Goal: Find specific page/section: Find specific page/section

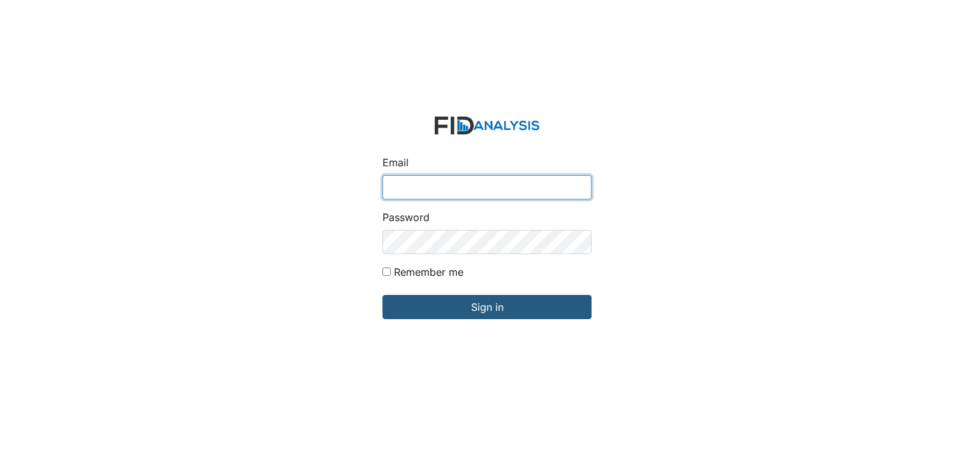
type input "[EMAIL_ADDRESS][DOMAIN_NAME]"
click at [212, 133] on div "Email [EMAIL_ADDRESS][DOMAIN_NAME] Password Remember me Sign in" at bounding box center [487, 225] width 974 height 451
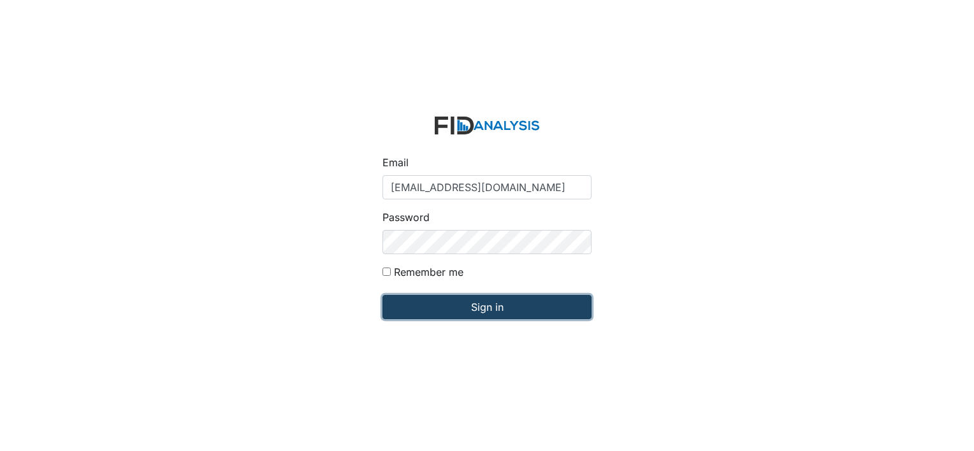
click at [449, 301] on input "Sign in" at bounding box center [486, 307] width 209 height 24
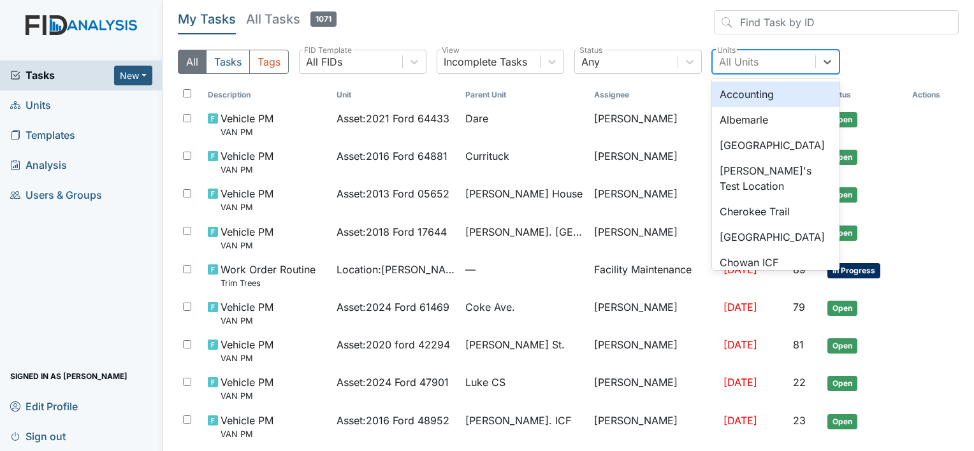
click at [761, 60] on div "All Units" at bounding box center [764, 61] width 103 height 23
click at [746, 120] on div "Albemarle" at bounding box center [775, 119] width 127 height 25
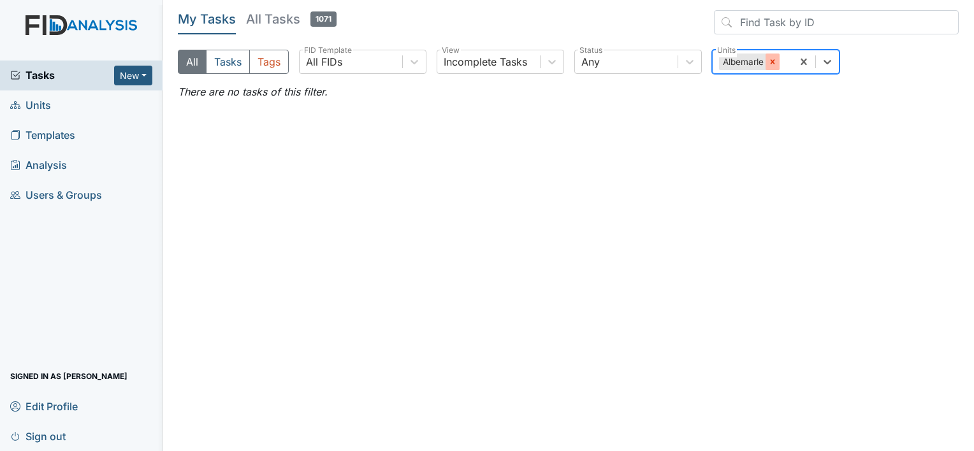
click at [772, 60] on icon at bounding box center [772, 61] width 9 height 9
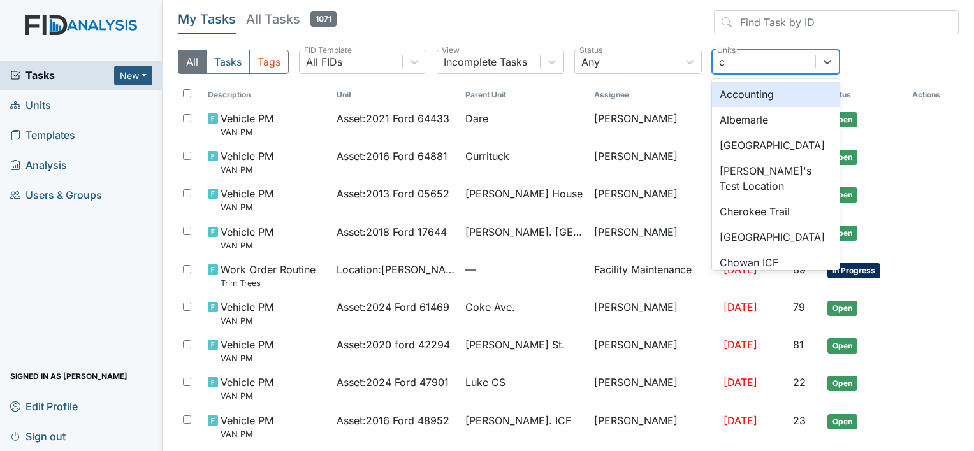
type input "ch"
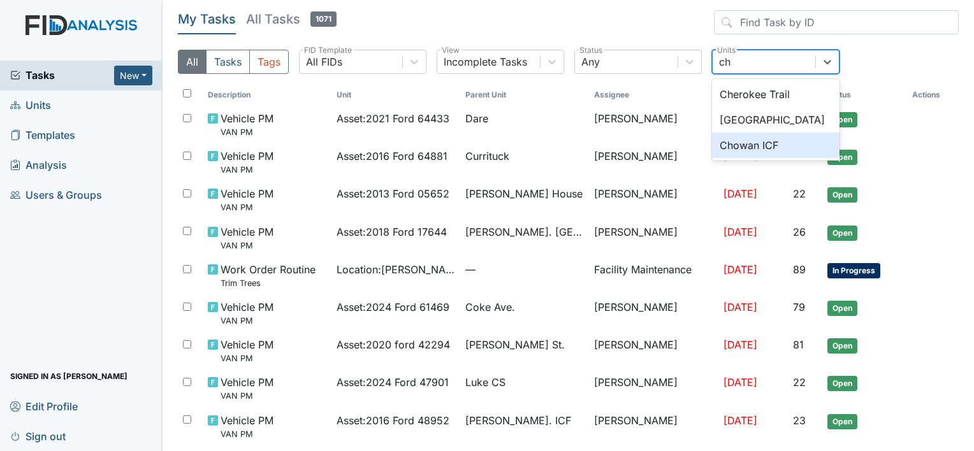
click at [747, 142] on div "Chowan ICF" at bounding box center [775, 145] width 127 height 25
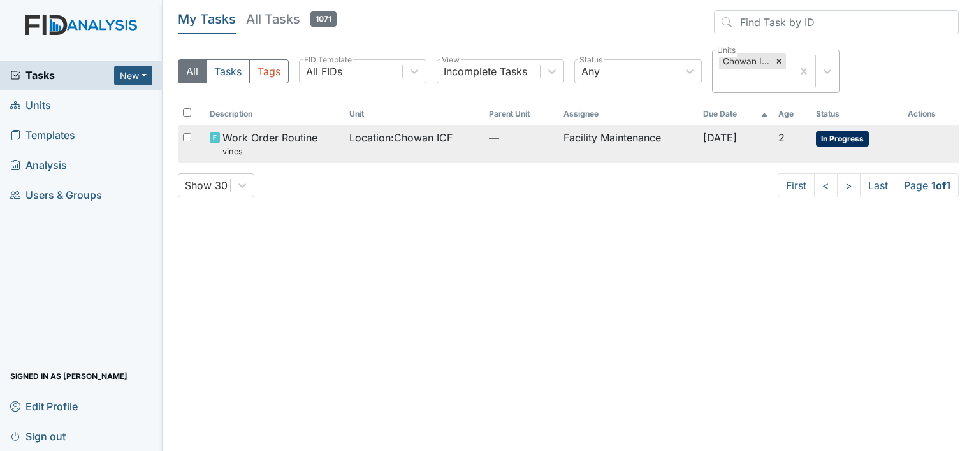
click at [416, 138] on span "Location : Chowan ICF" at bounding box center [400, 137] width 103 height 15
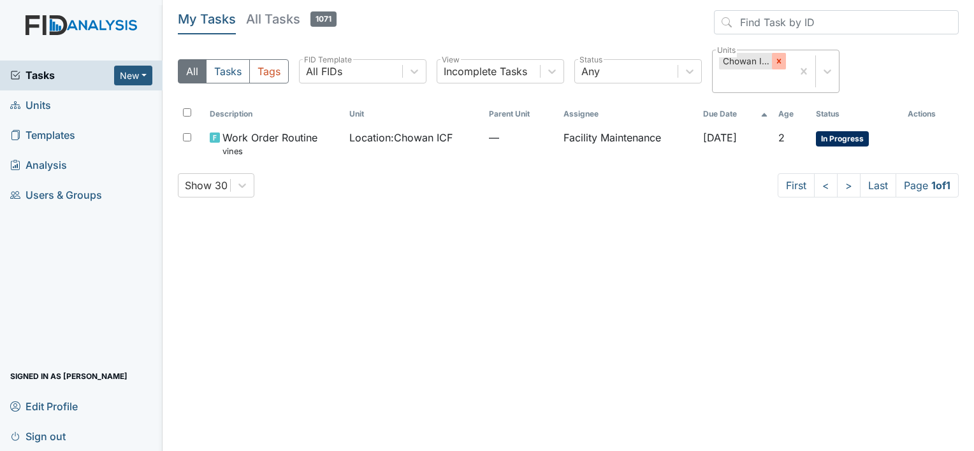
click at [775, 60] on icon at bounding box center [778, 61] width 9 height 9
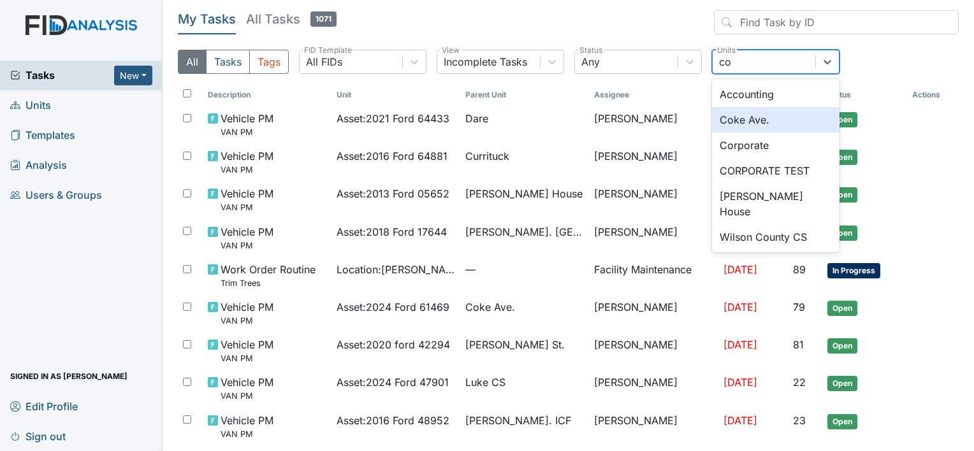
type input "co"
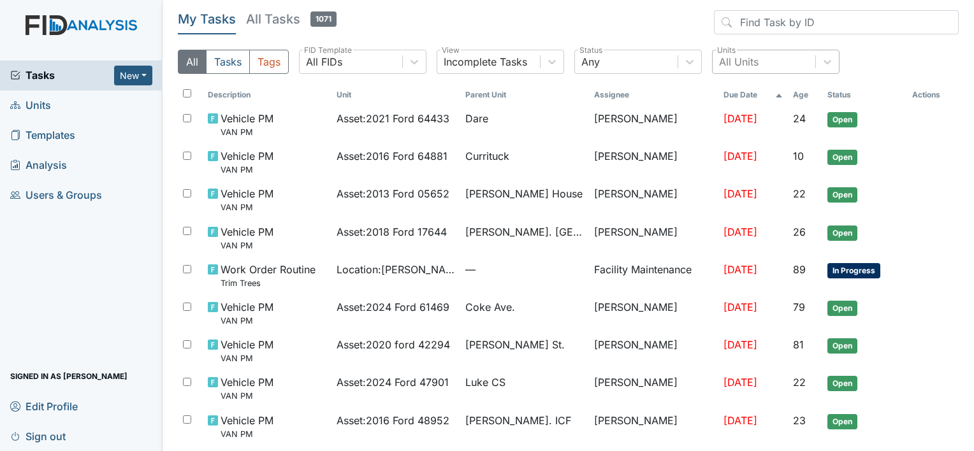
drag, startPoint x: 748, startPoint y: 121, endPoint x: 702, endPoint y: 22, distance: 109.5
click at [702, 22] on header "My Tasks All Tasks 1071" at bounding box center [568, 24] width 781 height 29
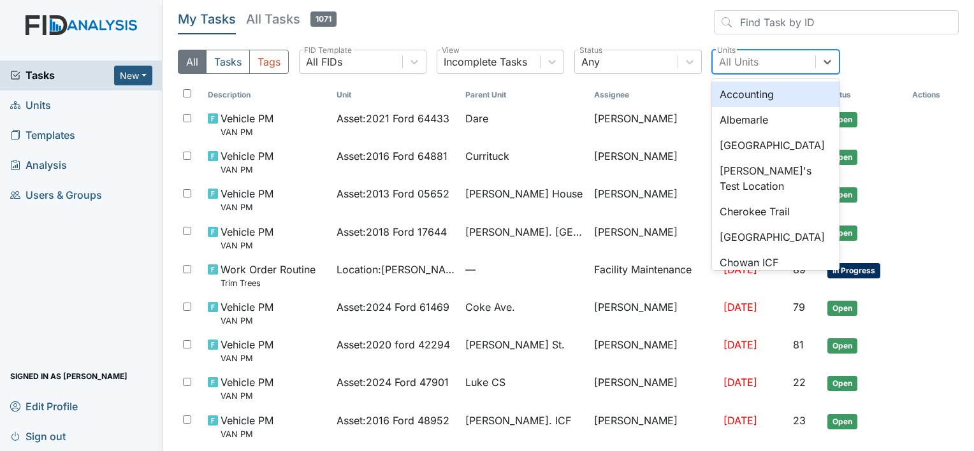
click at [740, 56] on div "All Units" at bounding box center [739, 61] width 40 height 15
type input "co"
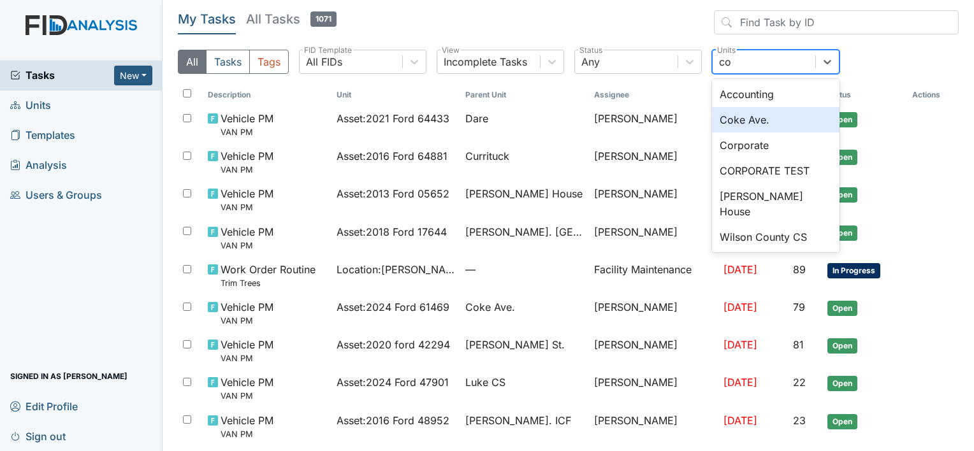
click at [737, 119] on div "Coke Ave." at bounding box center [775, 119] width 127 height 25
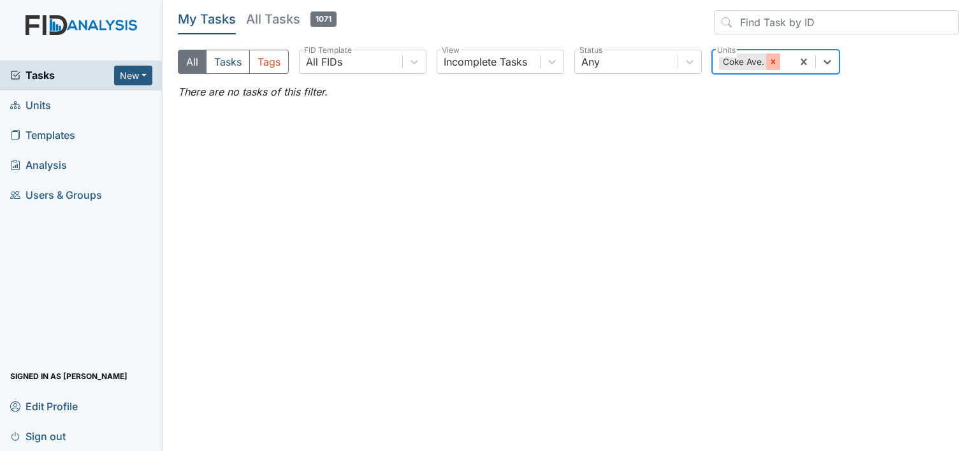
click at [773, 60] on icon at bounding box center [773, 61] width 4 height 4
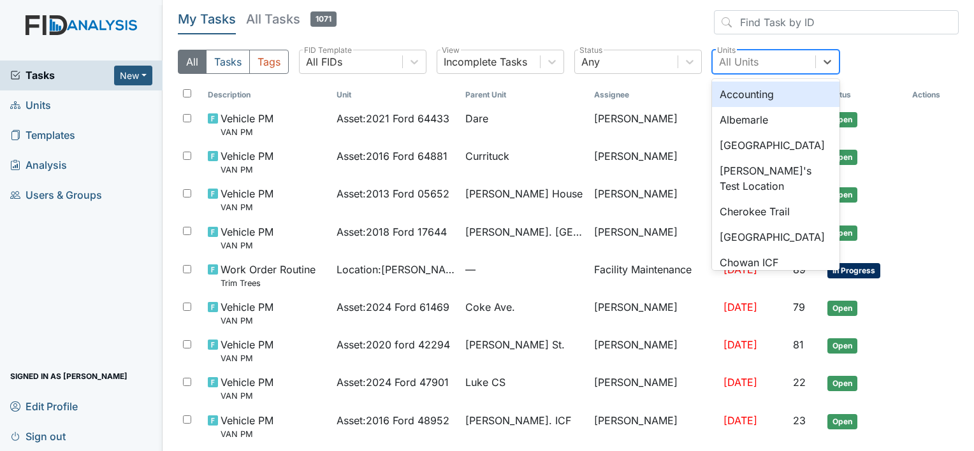
click at [737, 54] on div "All Units" at bounding box center [739, 61] width 40 height 15
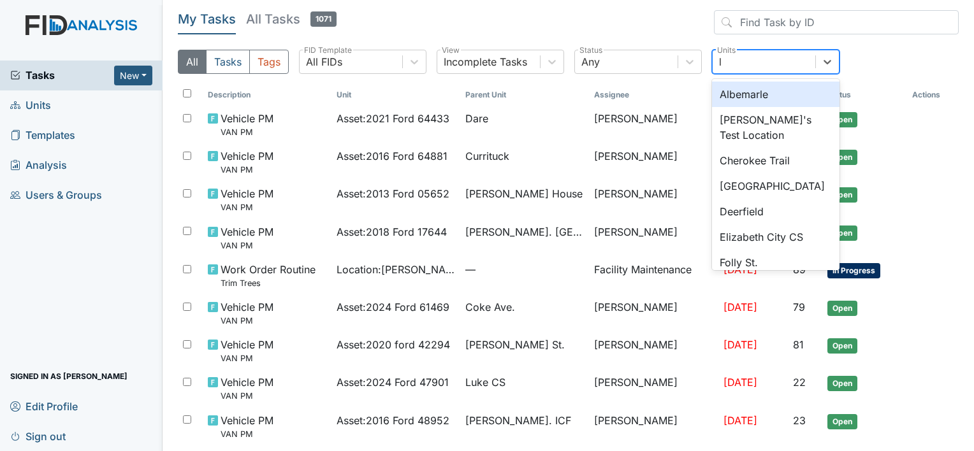
type input "lu"
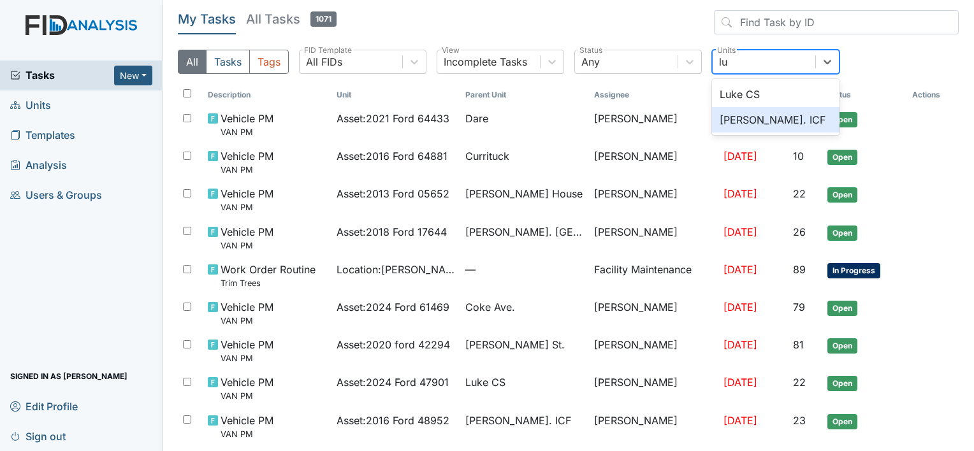
click at [742, 119] on div "Luke St. ICF" at bounding box center [775, 119] width 127 height 25
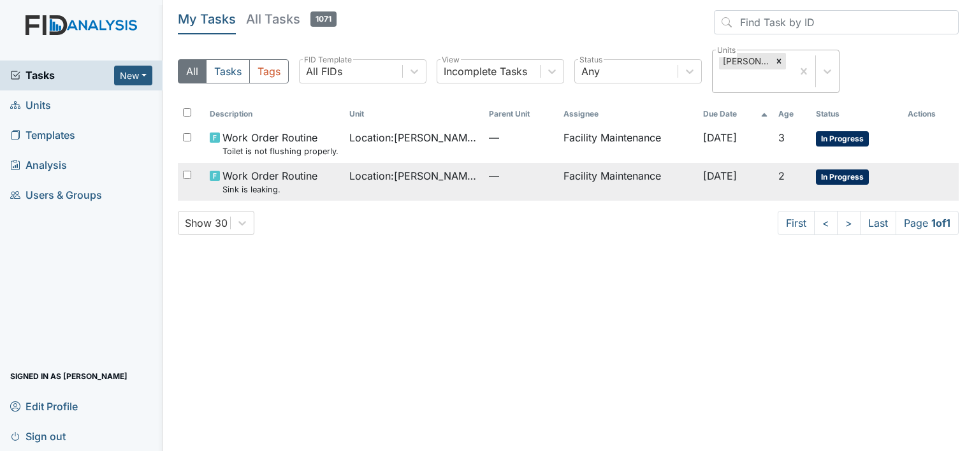
click at [367, 179] on span "Location : Luke St. ICF" at bounding box center [413, 175] width 129 height 15
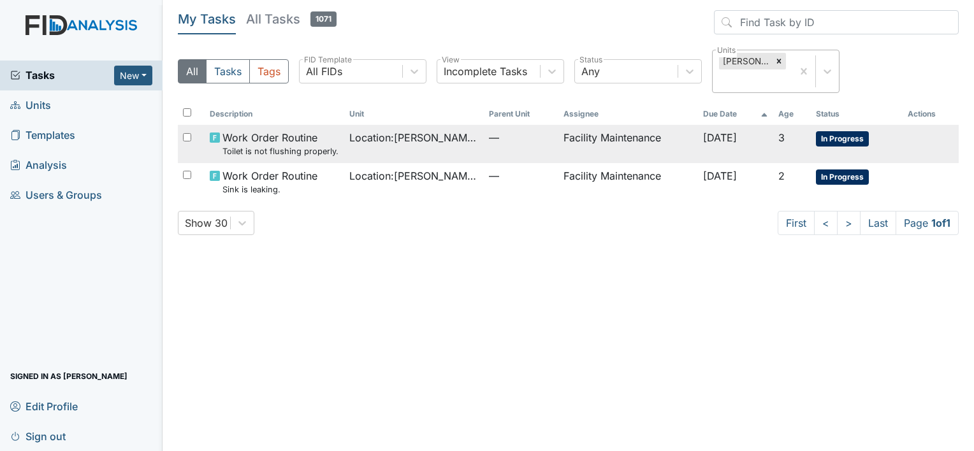
click at [374, 135] on span "Location : Luke St. ICF" at bounding box center [413, 137] width 129 height 15
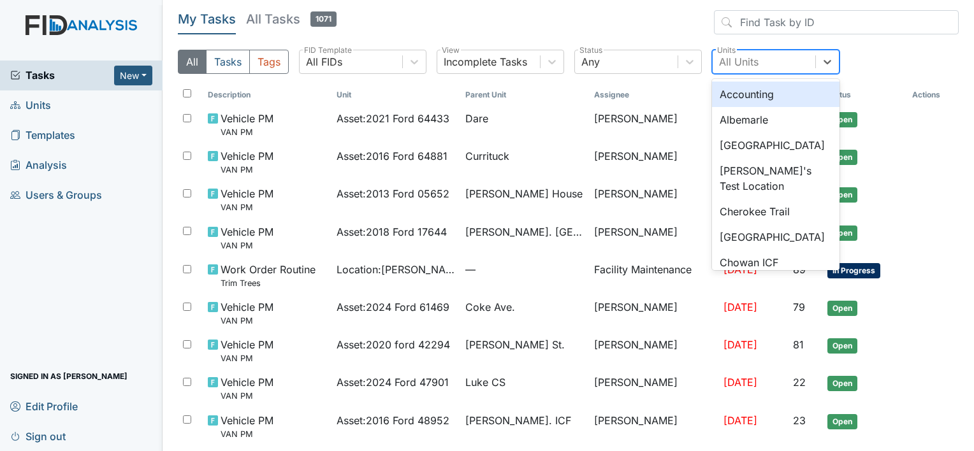
click at [737, 57] on div "All Units" at bounding box center [739, 61] width 40 height 15
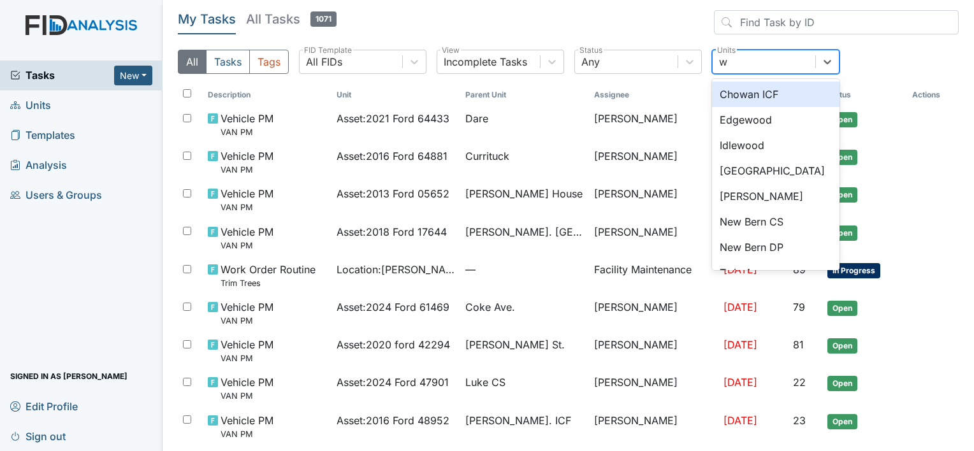
type input "wi"
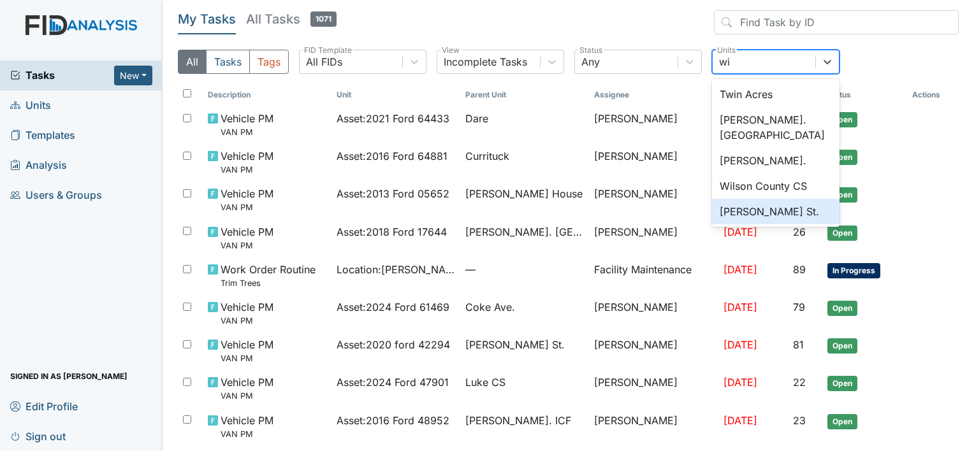
click at [736, 199] on div "Wilson St." at bounding box center [775, 211] width 127 height 25
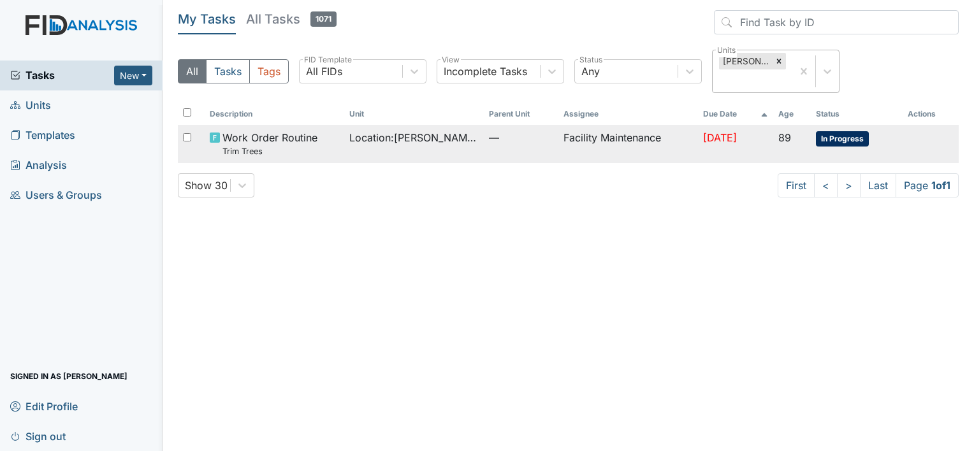
click at [596, 125] on td "Facility Maintenance" at bounding box center [628, 144] width 140 height 38
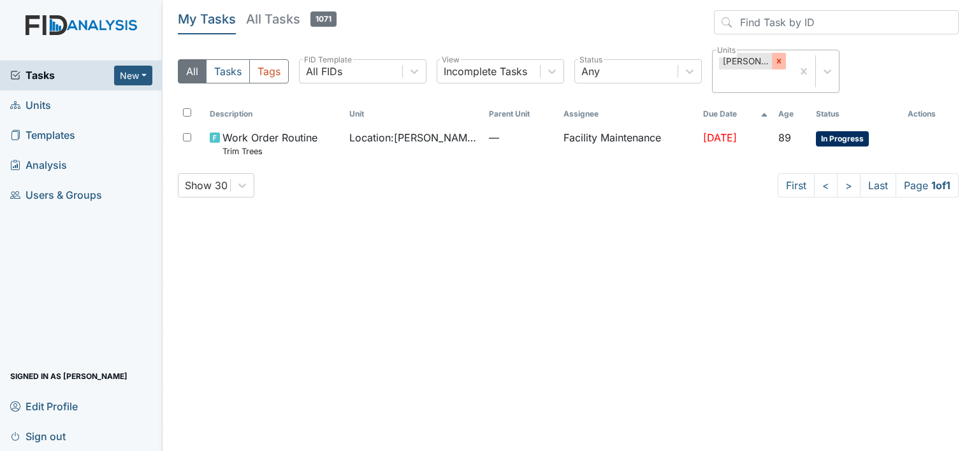
click at [774, 61] on icon at bounding box center [778, 61] width 9 height 9
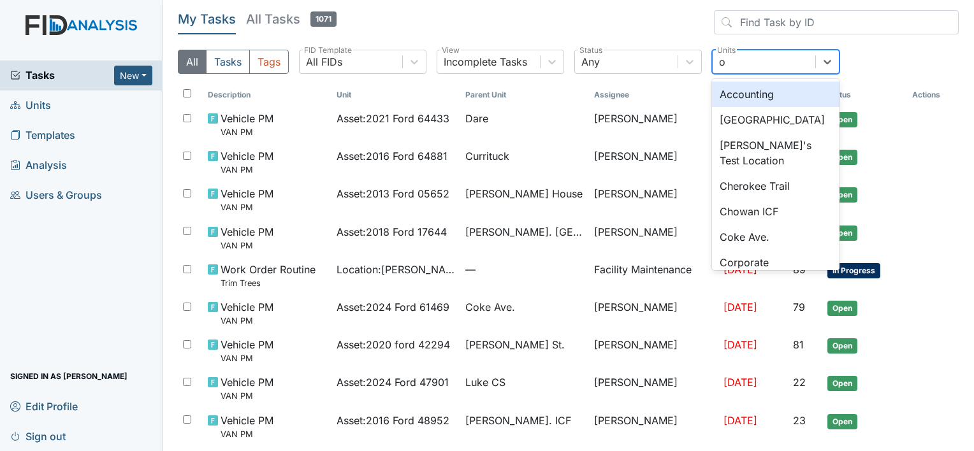
type input "ol"
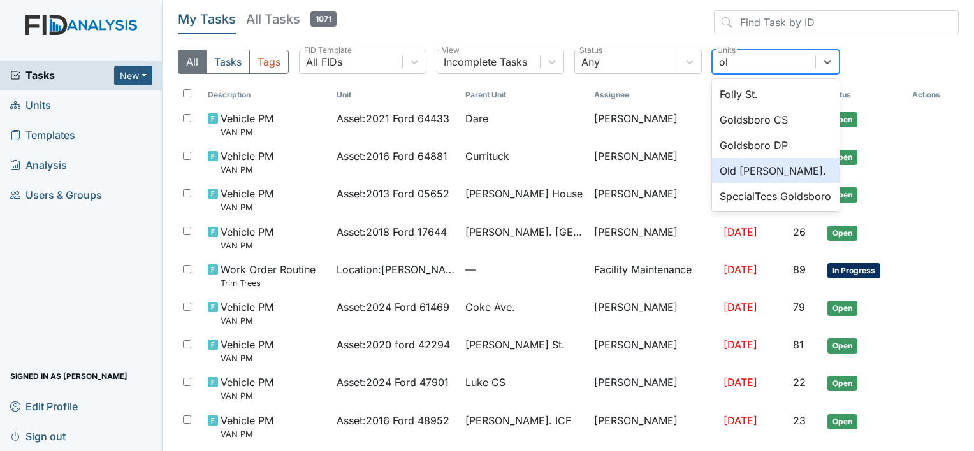
click at [730, 171] on div "Old Roper Rd." at bounding box center [775, 170] width 127 height 25
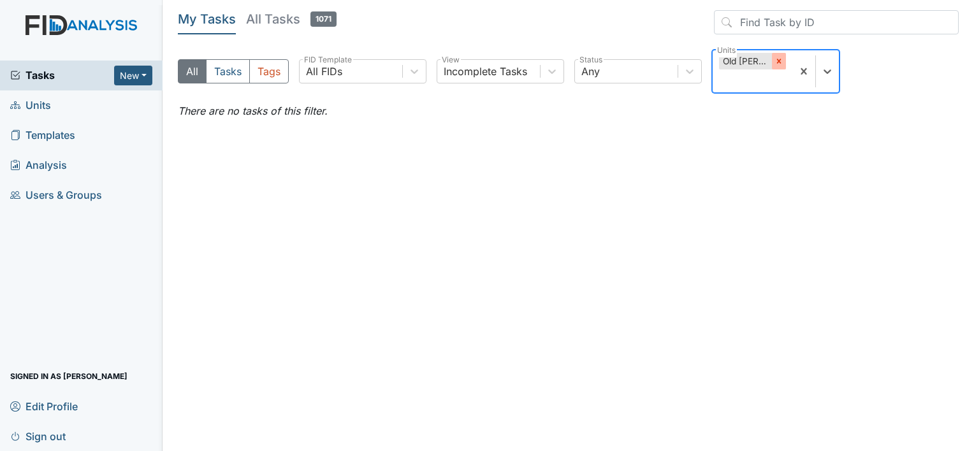
click at [776, 58] on icon at bounding box center [778, 61] width 9 height 9
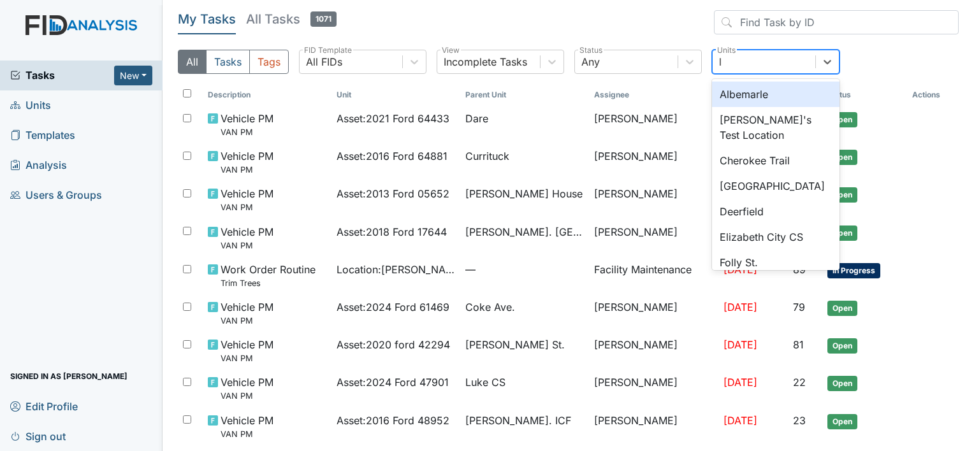
type input "lu"
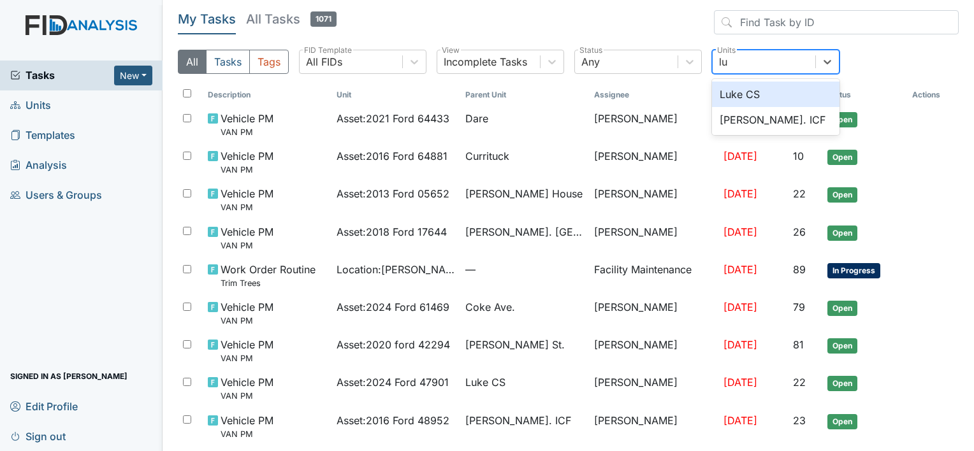
click at [754, 94] on div "Luke CS" at bounding box center [775, 94] width 127 height 25
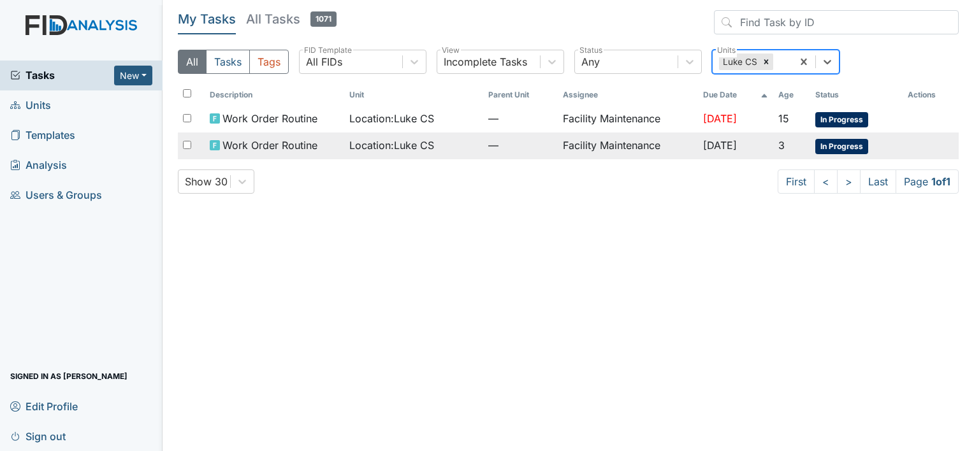
click at [590, 143] on td "Facility Maintenance" at bounding box center [628, 146] width 140 height 27
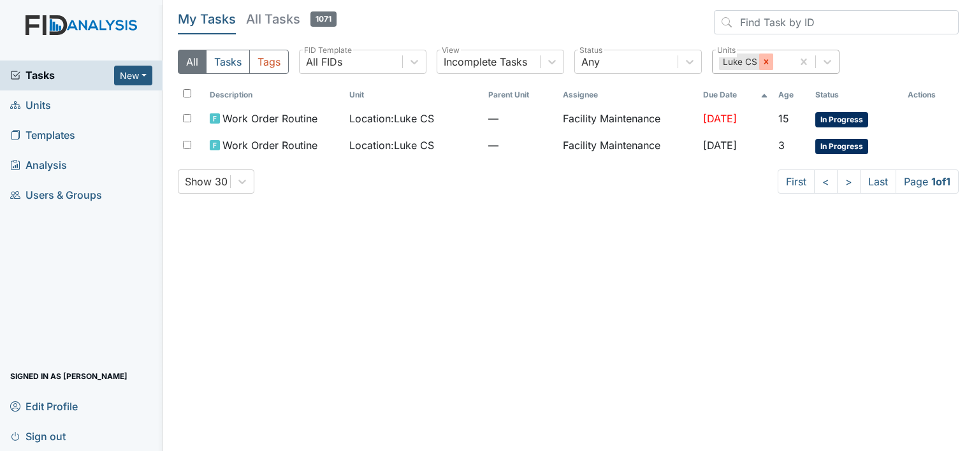
click at [765, 63] on icon at bounding box center [766, 61] width 9 height 9
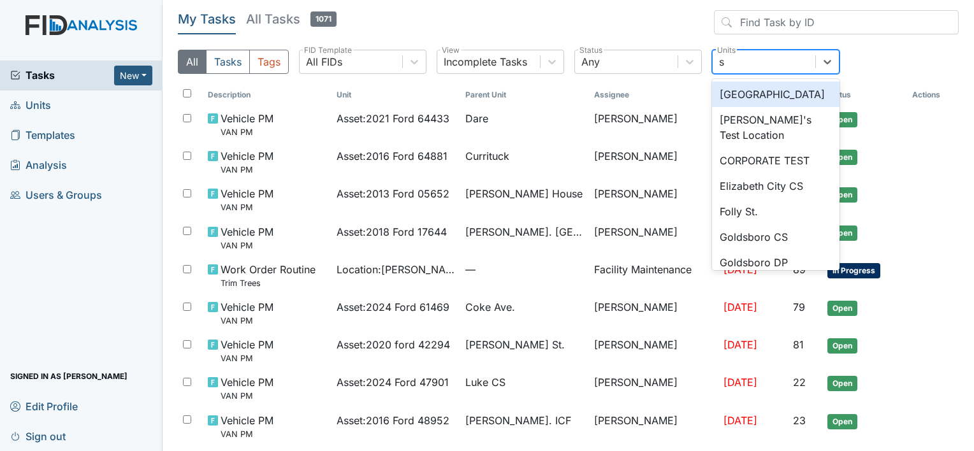
type input "sc"
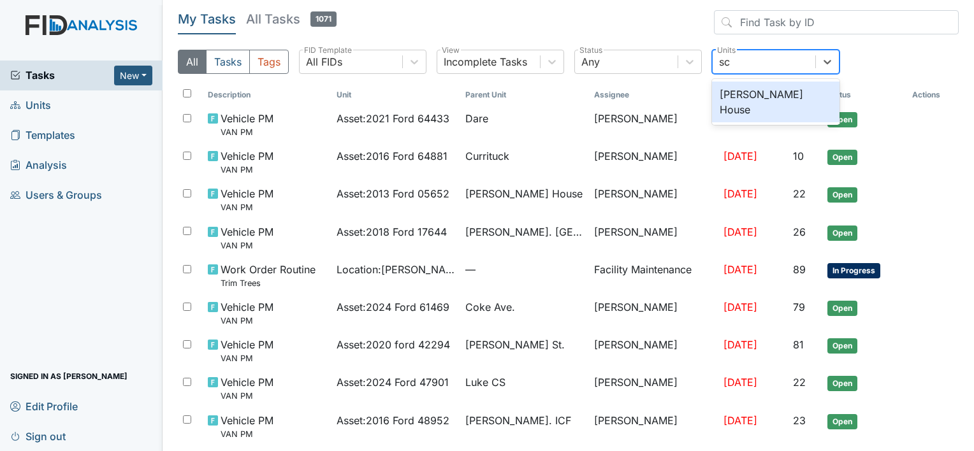
click at [762, 91] on div "[PERSON_NAME] House" at bounding box center [775, 102] width 127 height 41
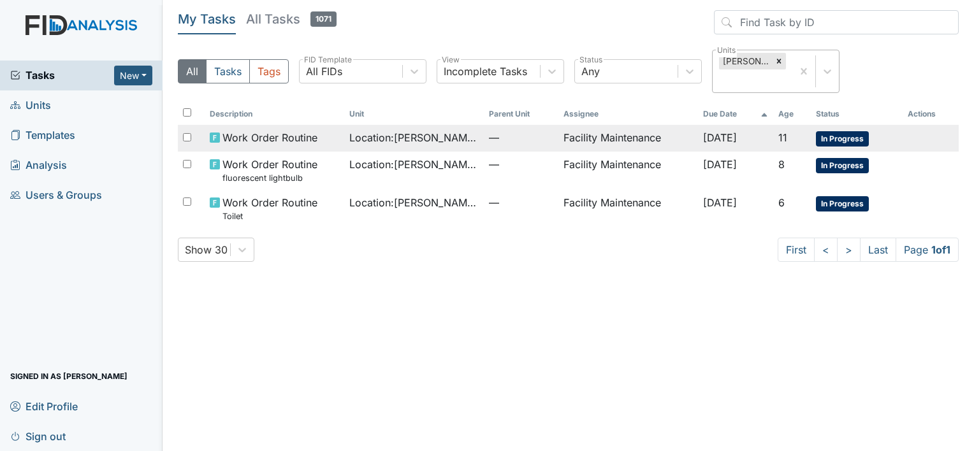
click at [569, 135] on td "Facility Maintenance" at bounding box center [628, 138] width 140 height 27
